Goal: Communication & Community: Answer question/provide support

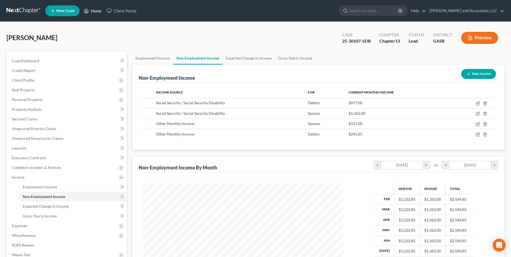
scroll to position [100, 211]
click at [93, 11] on link "Home" at bounding box center [92, 11] width 23 height 10
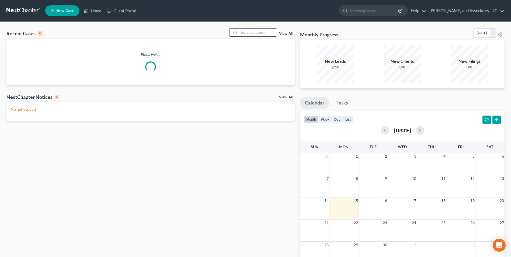
click at [254, 33] on input "search" at bounding box center [258, 33] width 38 height 8
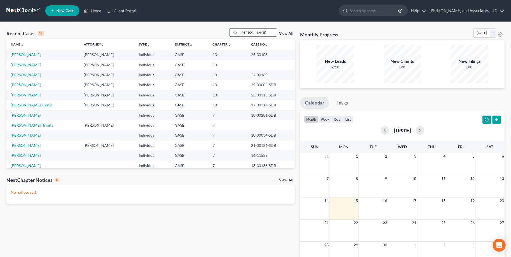
type input "[PERSON_NAME]"
click at [26, 95] on link "[PERSON_NAME]" at bounding box center [26, 95] width 30 height 5
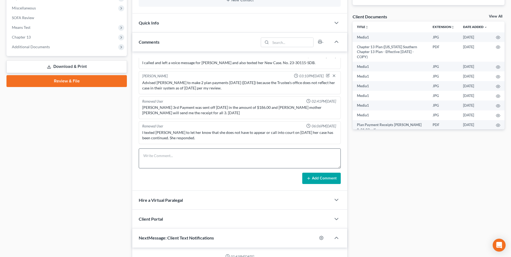
scroll to position [2220, 0]
click at [153, 152] on textarea at bounding box center [240, 158] width 202 height 20
type textarea "R"
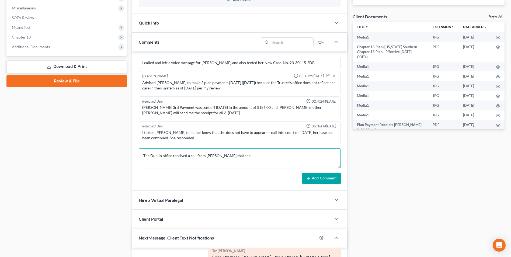
paste textarea "22-30106"
drag, startPoint x: 263, startPoint y: 157, endPoint x: 243, endPoint y: 155, distance: 20.0
click at [243, 155] on textarea "The Dublin office received a call from [PERSON_NAME] that she 22-30106" at bounding box center [240, 158] width 202 height 20
paste textarea "received a FLEX card from a company to pay for her mechanical work on her vehic…"
click at [248, 160] on textarea "The Dublin office received a call from [PERSON_NAME] that she received a FLEX c…" at bounding box center [240, 158] width 202 height 20
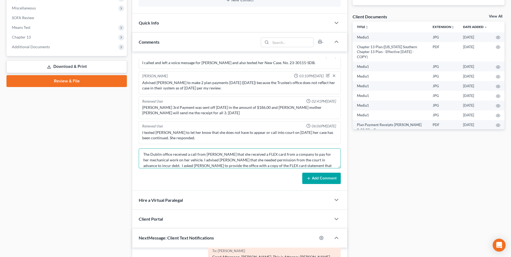
scroll to position [7, 0]
type textarea "The Dublin office received a call from [PERSON_NAME] that she received a FLEX c…"
click at [323, 179] on button "Add Comment" at bounding box center [321, 178] width 39 height 11
click at [311, 179] on button "Add Comment" at bounding box center [321, 178] width 39 height 11
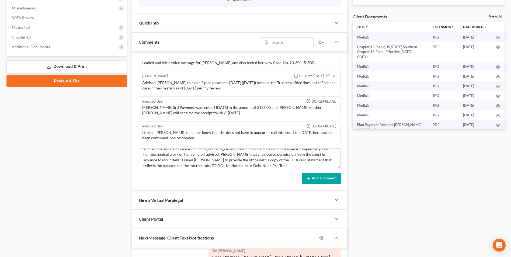
click at [323, 179] on button "Add Comment" at bounding box center [321, 178] width 39 height 11
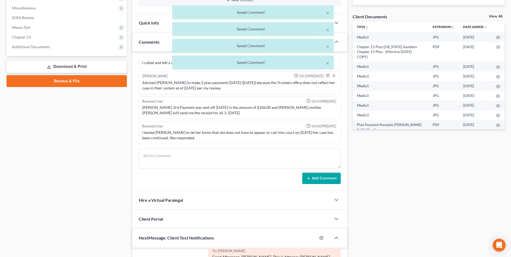
scroll to position [151, 0]
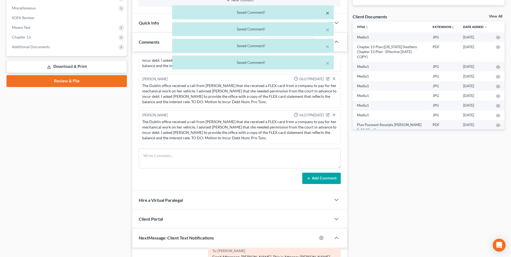
click at [327, 14] on button "×" at bounding box center [328, 13] width 4 height 6
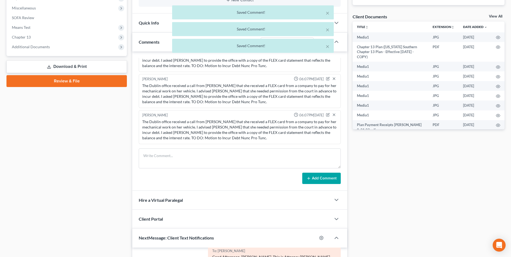
click at [327, 34] on div "× Saved Comment!" at bounding box center [253, 29] width 162 height 14
click at [327, 29] on button "×" at bounding box center [328, 29] width 4 height 6
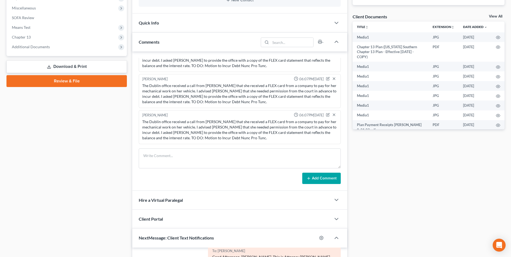
click at [327, 14] on div "Quick Info" at bounding box center [231, 22] width 199 height 19
